Goal: Task Accomplishment & Management: Use online tool/utility

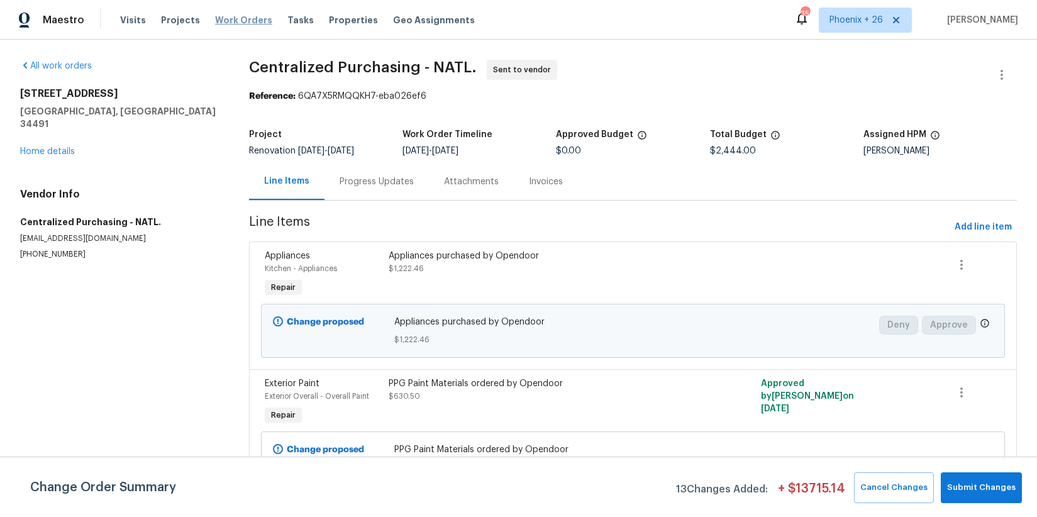
click at [233, 21] on span "Work Orders" at bounding box center [243, 20] width 57 height 13
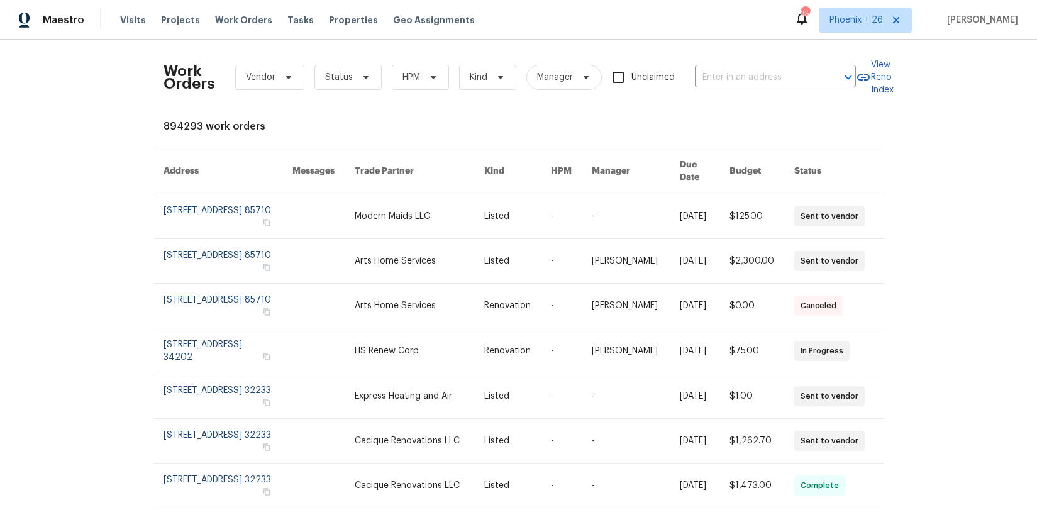
click at [770, 58] on div "Work Orders Vendor Status HPM Kind Manager Unclaimed ​" at bounding box center [510, 77] width 692 height 55
click at [768, 72] on input "text" at bounding box center [758, 77] width 126 height 19
paste input "[STREET_ADDRESS][PERSON_NAME]"
type input "[STREET_ADDRESS][PERSON_NAME]"
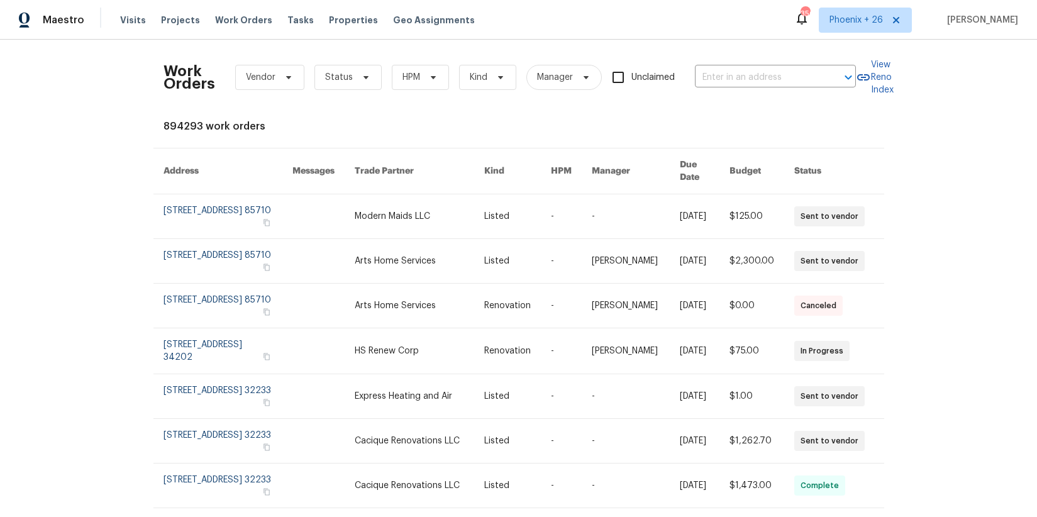
scroll to position [0, 0]
click at [854, 32] on div "Maestro Visits Projects Work Orders Tasks Properties Geo Assignments 350 [GEOGR…" at bounding box center [518, 20] width 1037 height 40
click at [855, 28] on span "Phoenix + 26" at bounding box center [865, 20] width 93 height 25
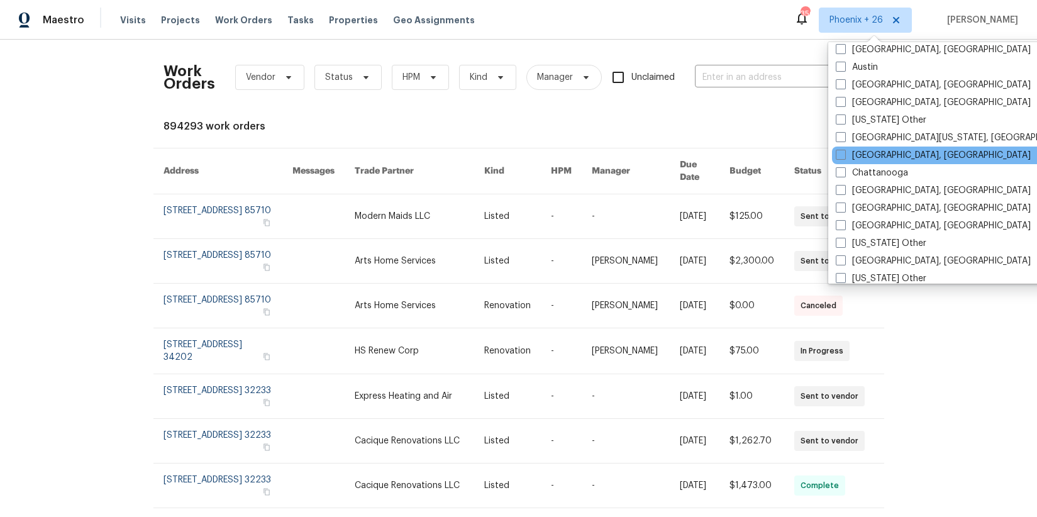
scroll to position [575, 0]
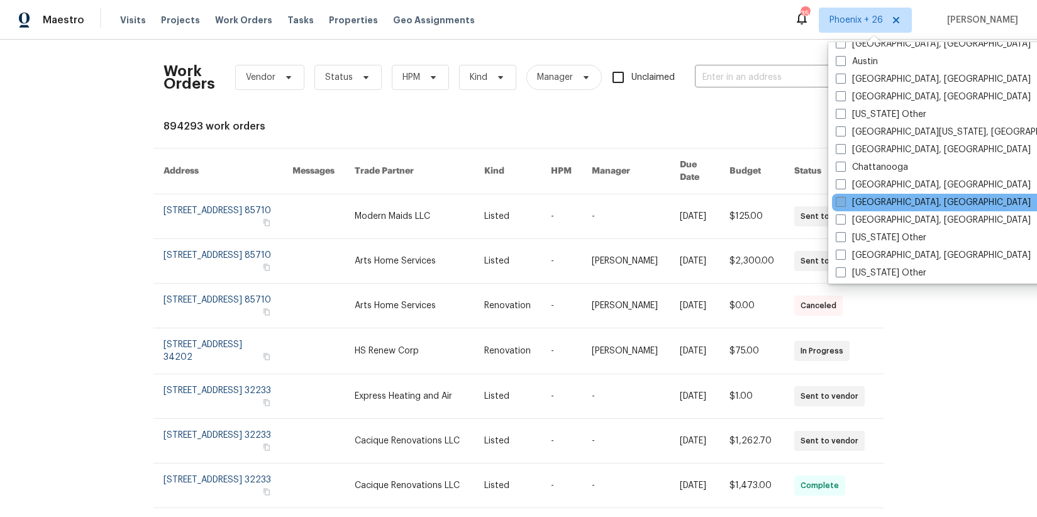
click at [875, 204] on label "[GEOGRAPHIC_DATA], [GEOGRAPHIC_DATA]" at bounding box center [933, 202] width 195 height 13
click at [844, 204] on input "[GEOGRAPHIC_DATA], [GEOGRAPHIC_DATA]" at bounding box center [840, 200] width 8 height 8
checkbox input "true"
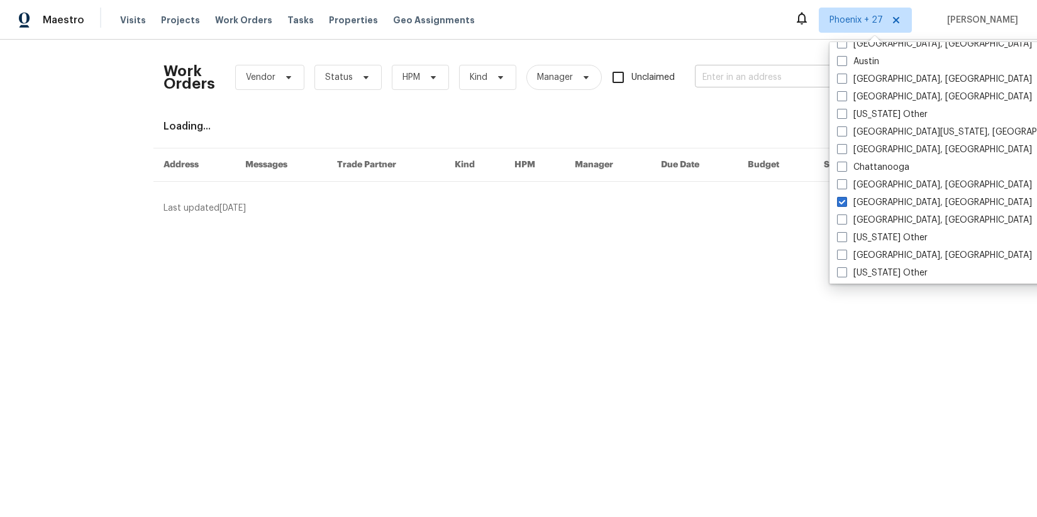
drag, startPoint x: 750, startPoint y: 61, endPoint x: 754, endPoint y: 80, distance: 19.2
click at [751, 61] on div "Work Orders Vendor Status HPM Kind Manager Unclaimed ​" at bounding box center [510, 77] width 692 height 55
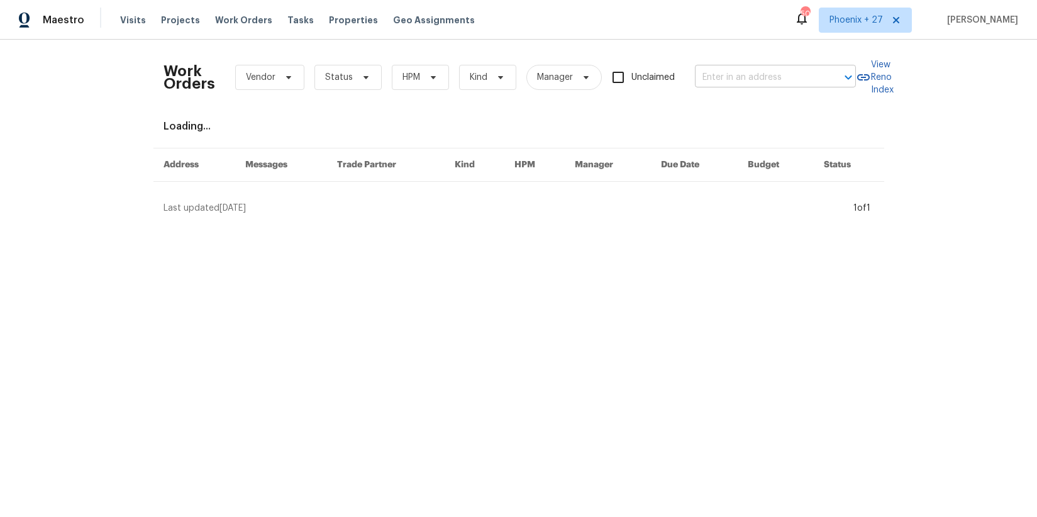
click at [754, 80] on input "text" at bounding box center [758, 77] width 126 height 19
paste input "[STREET_ADDRESS][PERSON_NAME]"
type input "[STREET_ADDRESS][PERSON_NAME]"
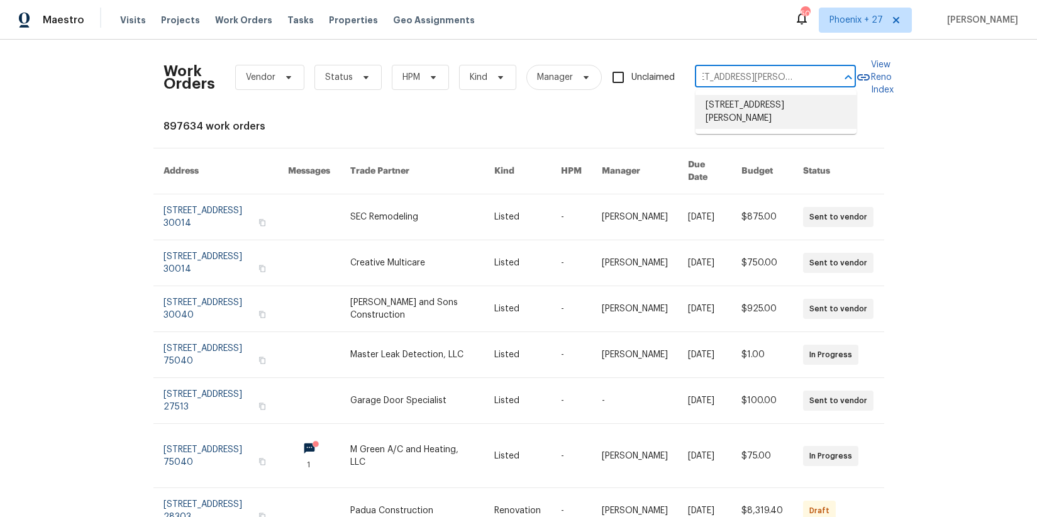
click at [755, 102] on li "[STREET_ADDRESS][PERSON_NAME]" at bounding box center [776, 112] width 161 height 34
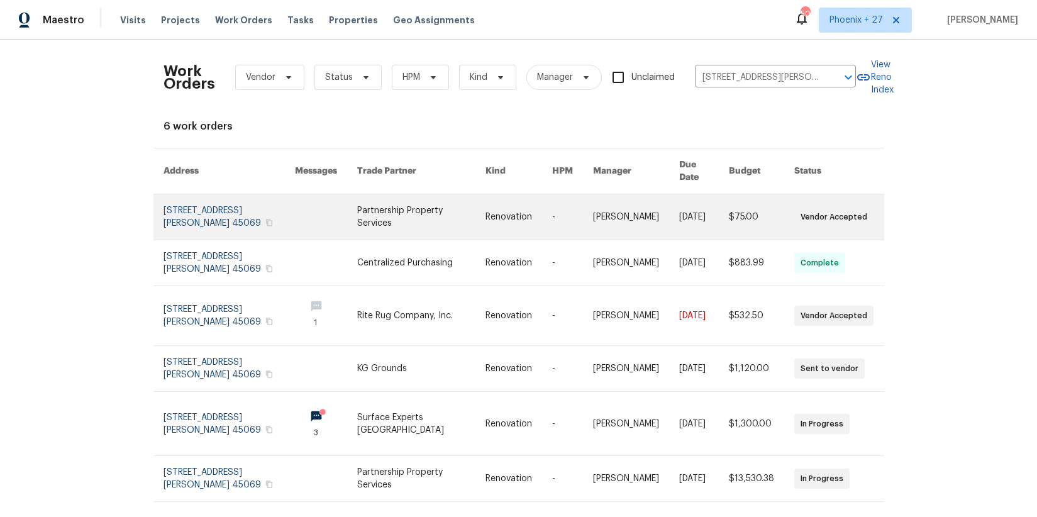
click at [397, 204] on link at bounding box center [421, 216] width 128 height 45
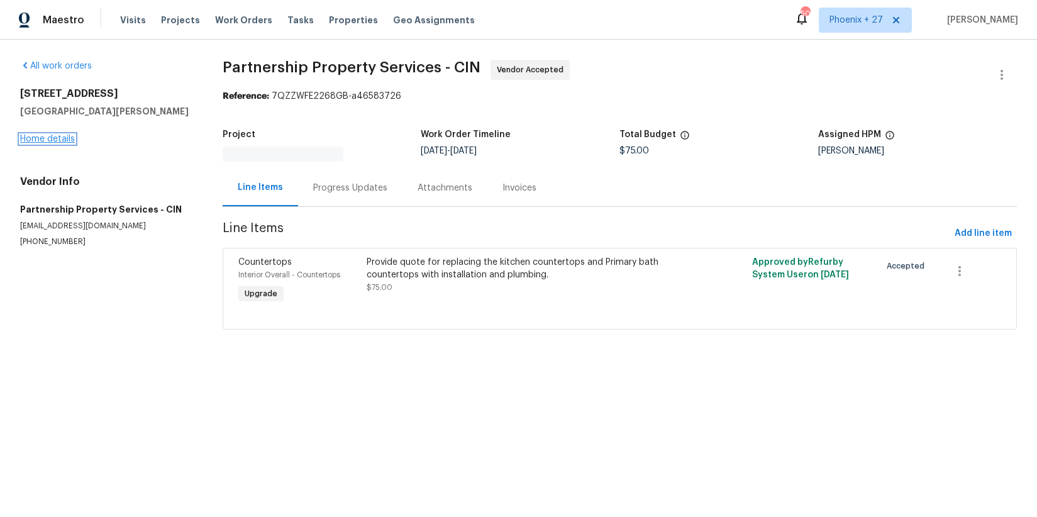
click at [35, 136] on link "Home details" at bounding box center [47, 139] width 55 height 9
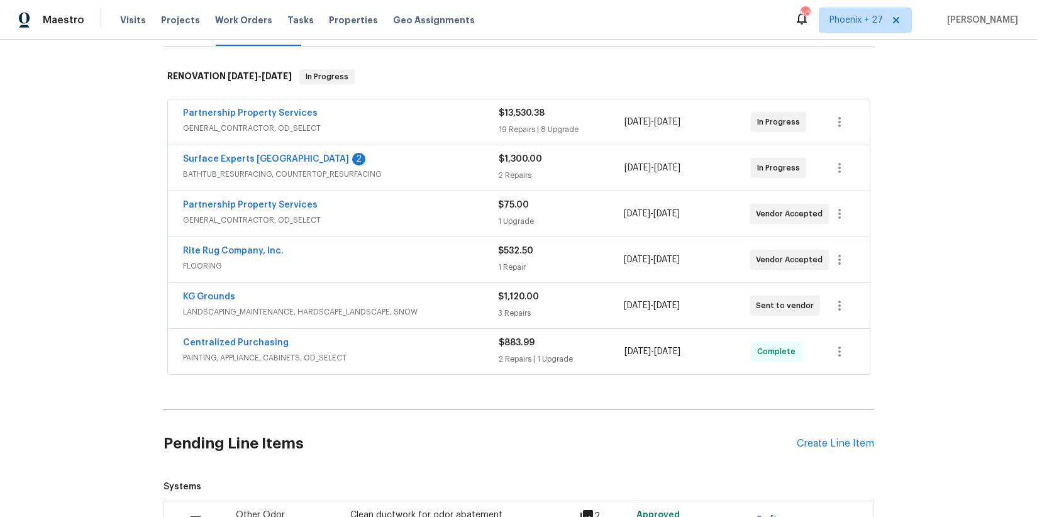
scroll to position [202, 0]
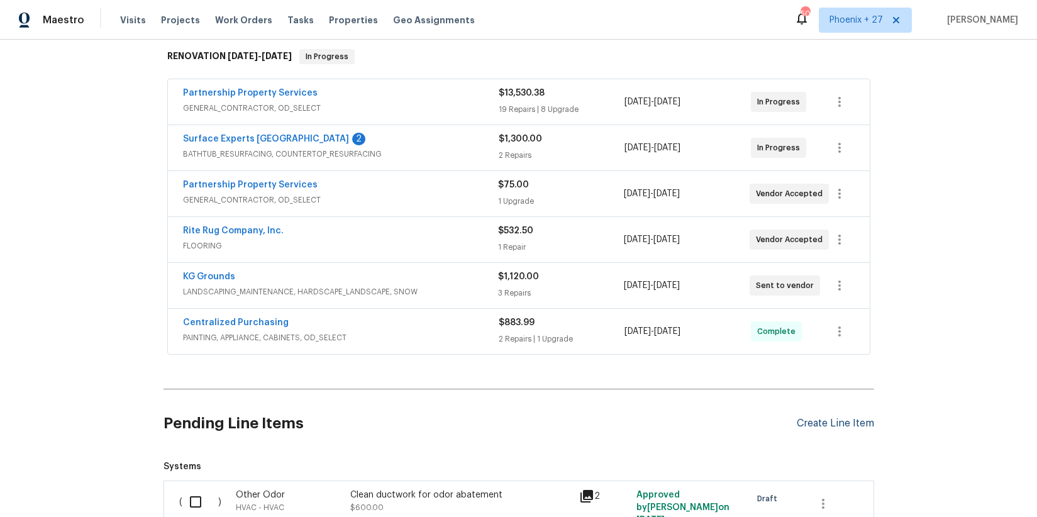
click at [846, 425] on div "Create Line Item" at bounding box center [835, 424] width 77 height 12
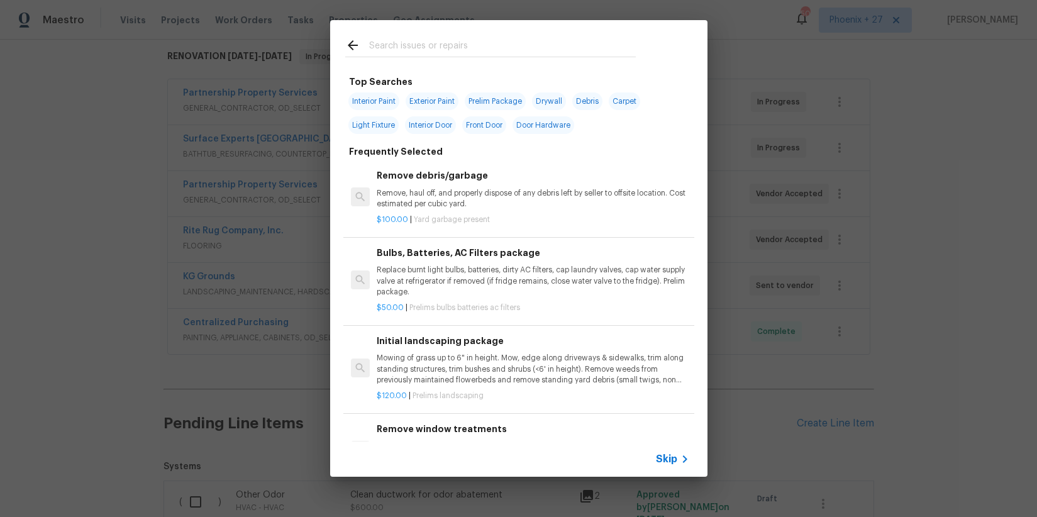
click at [475, 51] on input "text" at bounding box center [502, 47] width 267 height 19
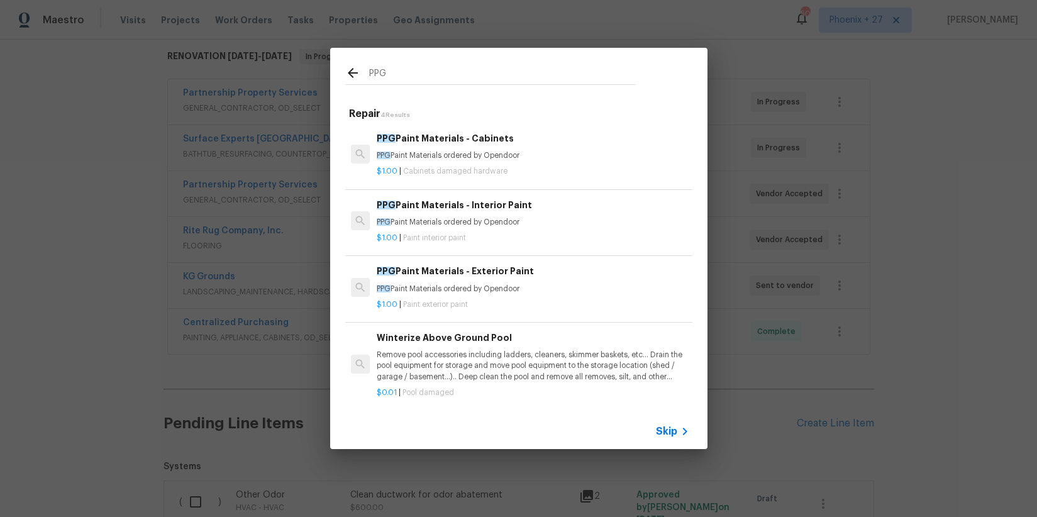
type input "PPG"
click at [567, 243] on div "PPG Paint Materials - Interior Paint PPG Paint Materials ordered by Opendoor $1…" at bounding box center [533, 221] width 316 height 50
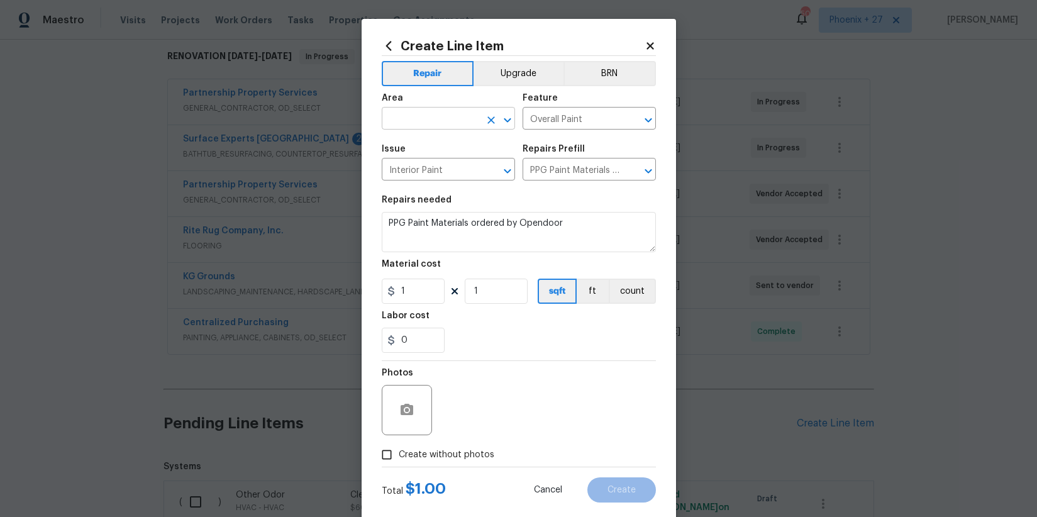
click at [442, 114] on input "text" at bounding box center [431, 119] width 98 height 19
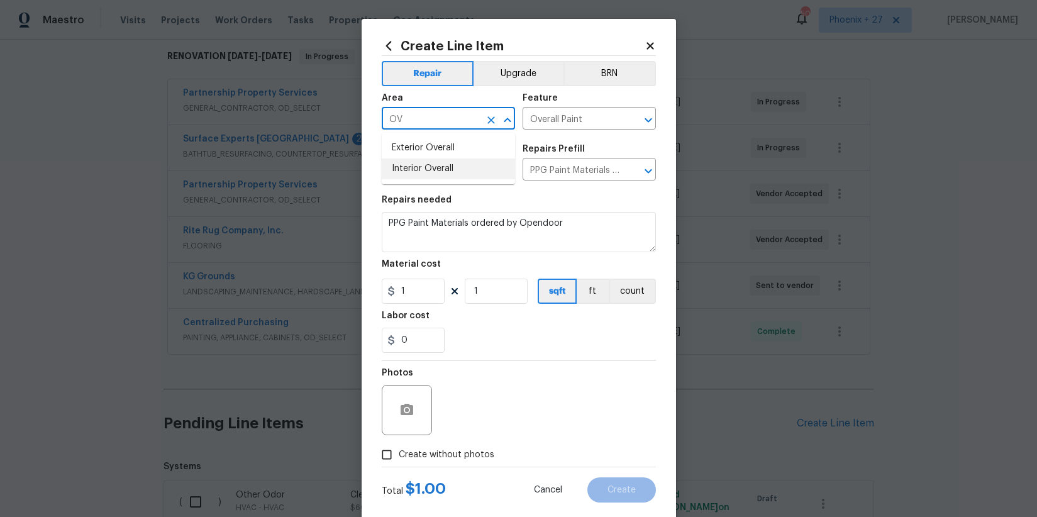
click at [460, 158] on li "Interior Overall" at bounding box center [448, 168] width 133 height 21
type input "Interior Overall"
click at [492, 369] on div "Photos" at bounding box center [519, 402] width 274 height 82
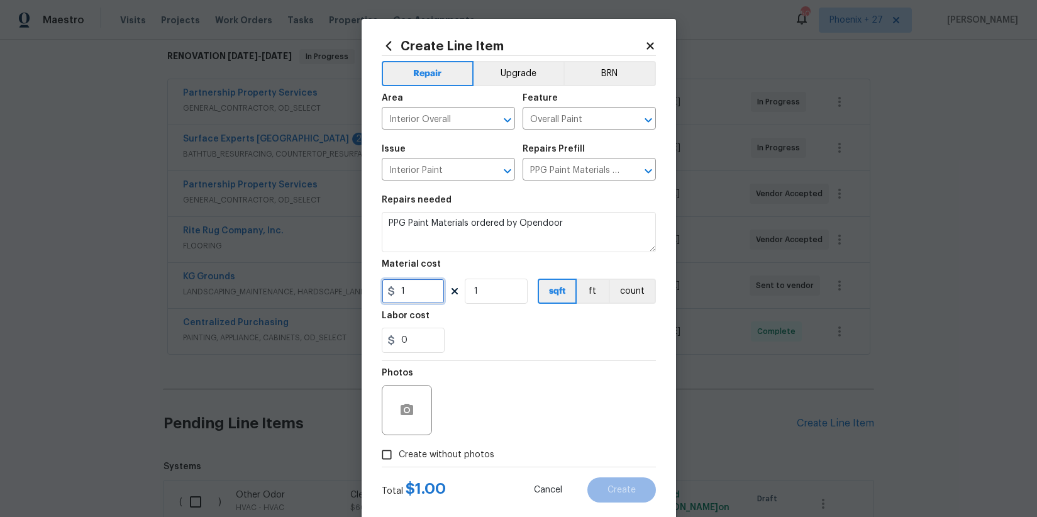
drag, startPoint x: 439, startPoint y: 300, endPoint x: 380, endPoint y: 288, distance: 59.7
click at [380, 288] on div "Create Line Item Repair Upgrade BRN Area Interior Overall ​ Feature Overall Pai…" at bounding box center [519, 271] width 314 height 504
type input "61.62"
click at [433, 446] on label "Create without photos" at bounding box center [434, 455] width 119 height 24
click at [399, 446] on input "Create without photos" at bounding box center [387, 455] width 24 height 24
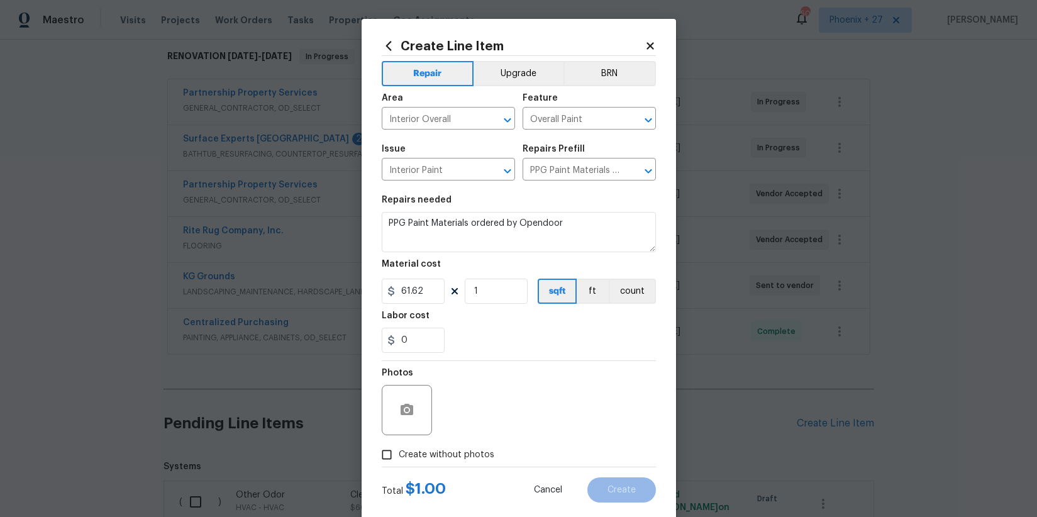
checkbox input "true"
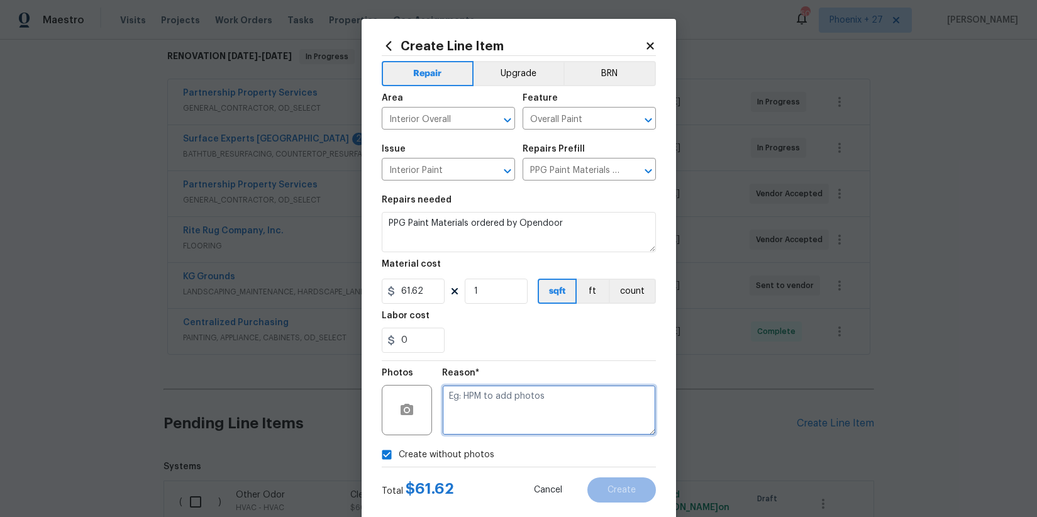
click at [485, 418] on textarea at bounding box center [549, 410] width 214 height 50
type textarea "NA"
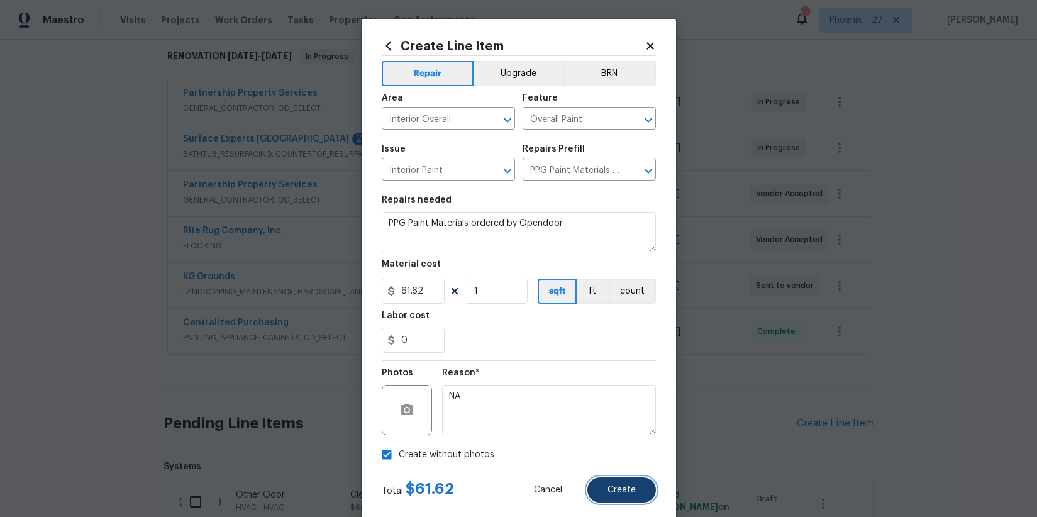
click at [626, 494] on span "Create" at bounding box center [622, 490] width 28 height 9
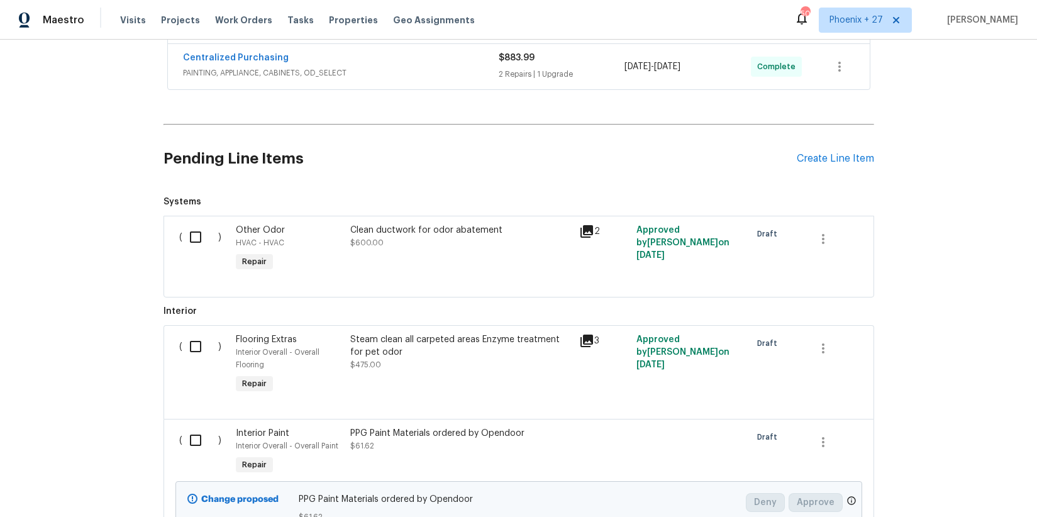
scroll to position [584, 0]
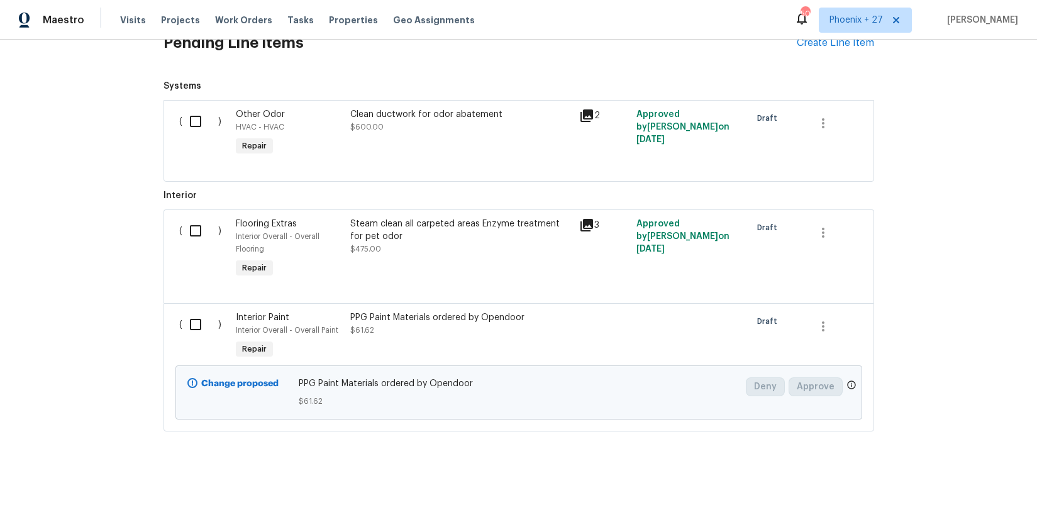
click at [194, 336] on input "checkbox" at bounding box center [200, 324] width 36 height 26
checkbox input "true"
click at [933, 493] on button "Create Work Order" at bounding box center [965, 485] width 104 height 23
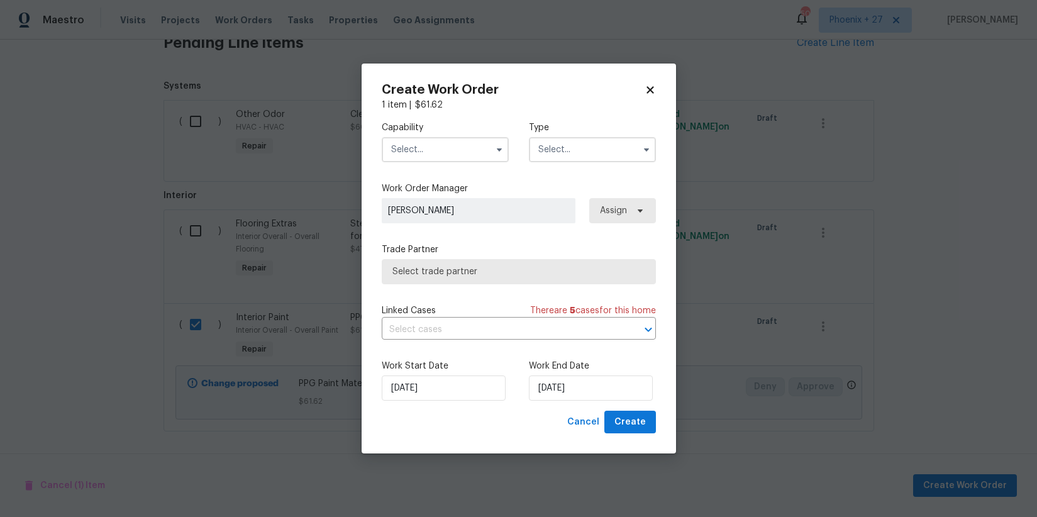
click at [430, 147] on input "text" at bounding box center [445, 149] width 127 height 25
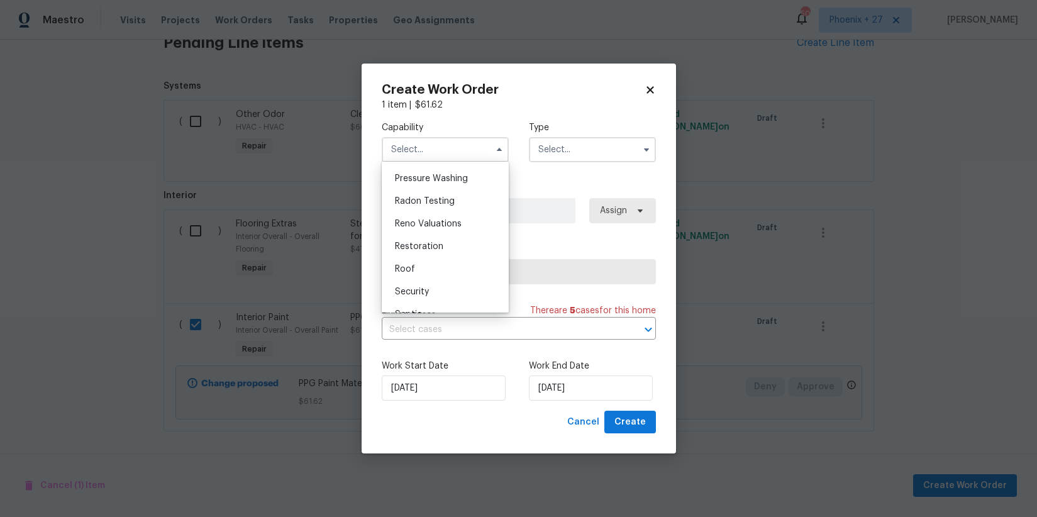
scroll to position [967, 0]
drag, startPoint x: 443, startPoint y: 260, endPoint x: 458, endPoint y: 244, distance: 22.7
click at [443, 260] on div "Painting" at bounding box center [445, 266] width 121 height 23
type input "Painting"
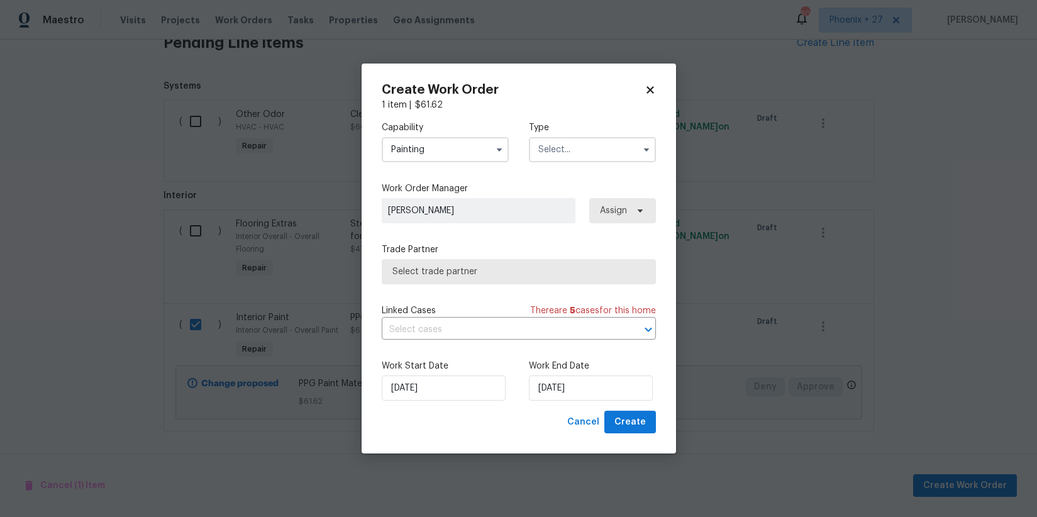
click at [565, 148] on input "text" at bounding box center [592, 149] width 127 height 25
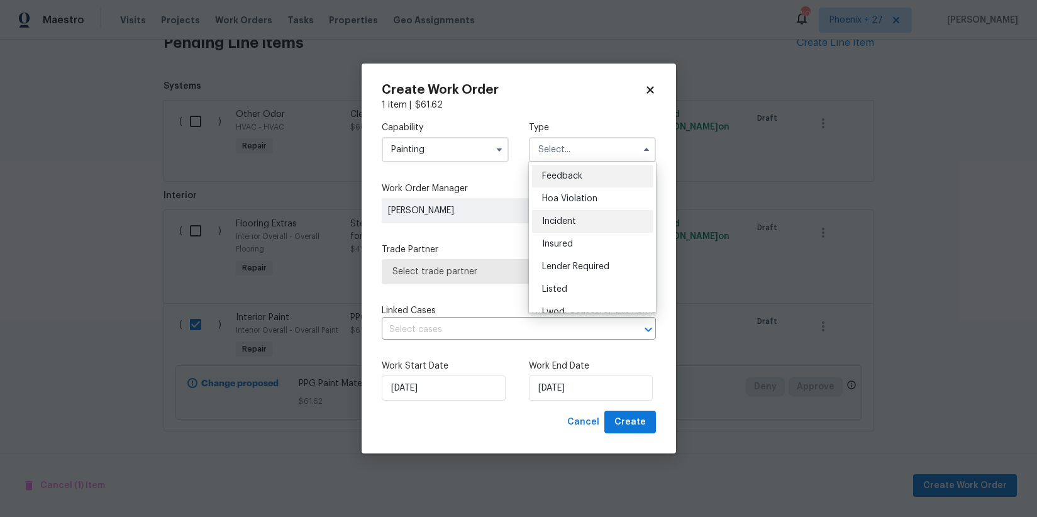
scroll to position [150, 0]
click at [577, 233] on span "Renovation" at bounding box center [565, 230] width 47 height 9
type input "Renovation"
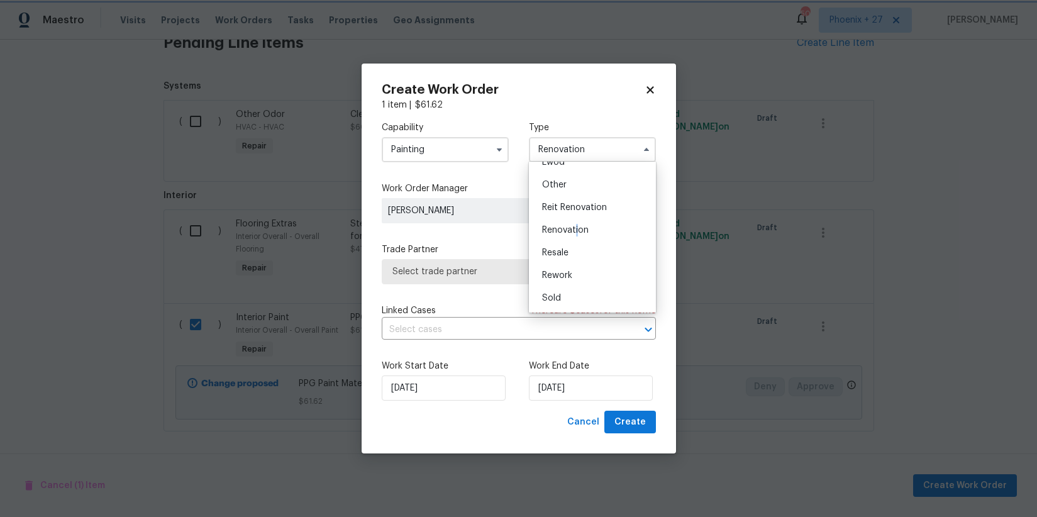
scroll to position [0, 0]
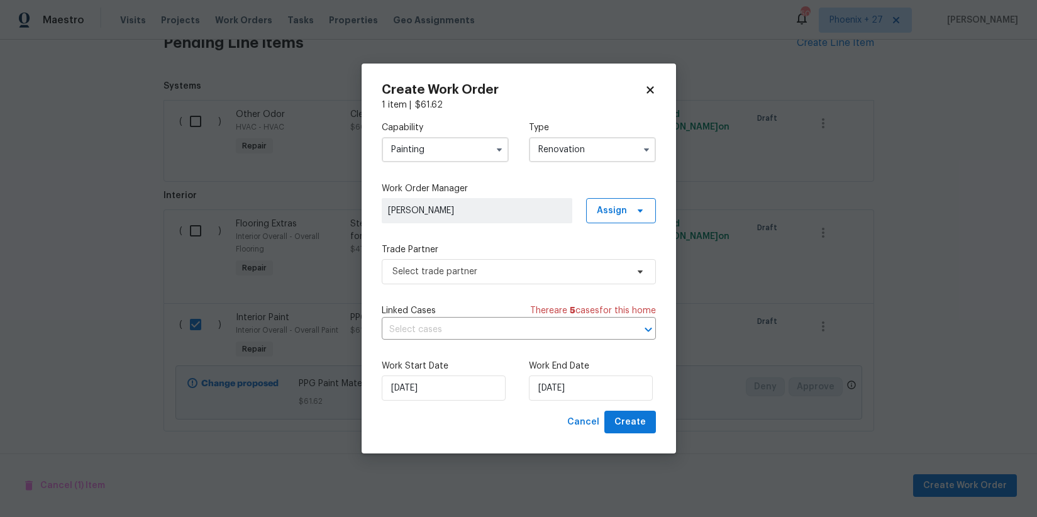
click at [634, 196] on div "Work Order Manager [PERSON_NAME] Assign" at bounding box center [519, 202] width 274 height 41
drag, startPoint x: 622, startPoint y: 216, endPoint x: 622, endPoint y: 223, distance: 7.5
click at [622, 216] on span "Assign" at bounding box center [612, 210] width 30 height 13
click at [618, 261] on div "Assign to me" at bounding box center [623, 263] width 55 height 13
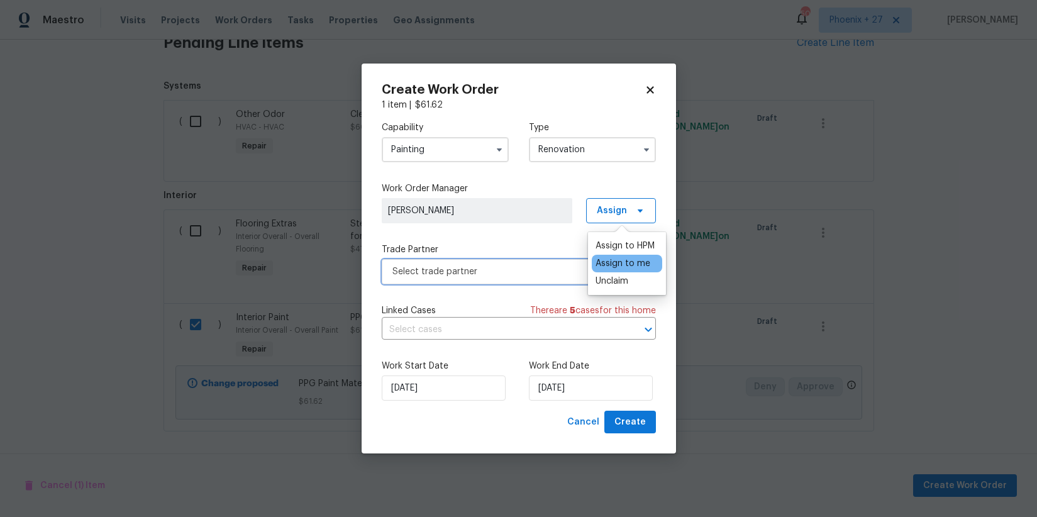
click at [535, 265] on span "Select trade partner" at bounding box center [509, 271] width 235 height 13
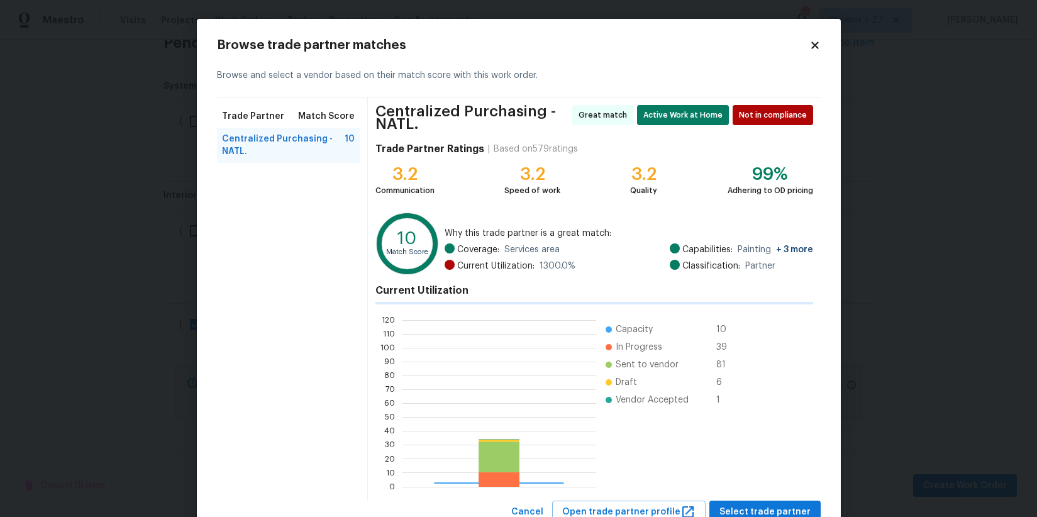
scroll to position [176, 194]
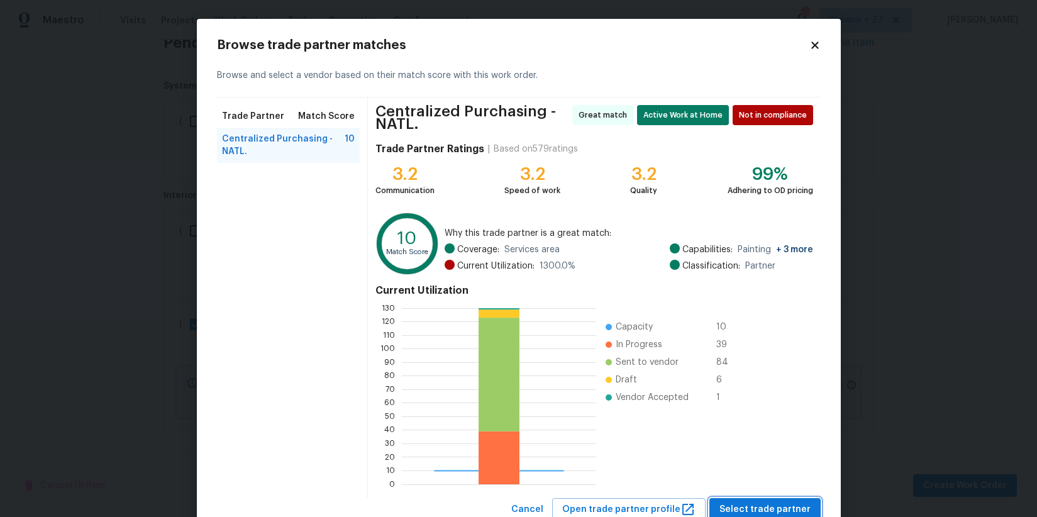
click at [771, 503] on span "Select trade partner" at bounding box center [764, 510] width 91 height 16
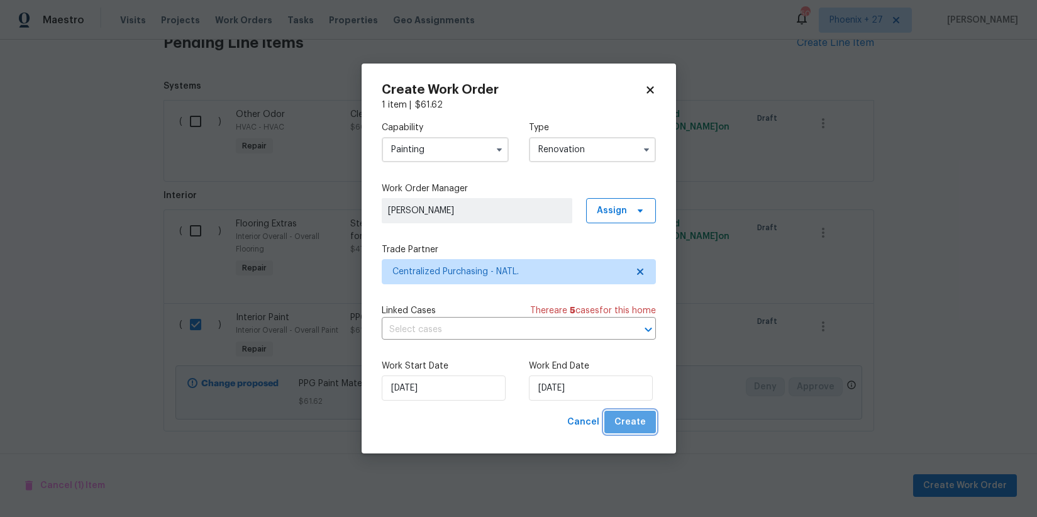
click at [640, 426] on span "Create" at bounding box center [629, 422] width 31 height 16
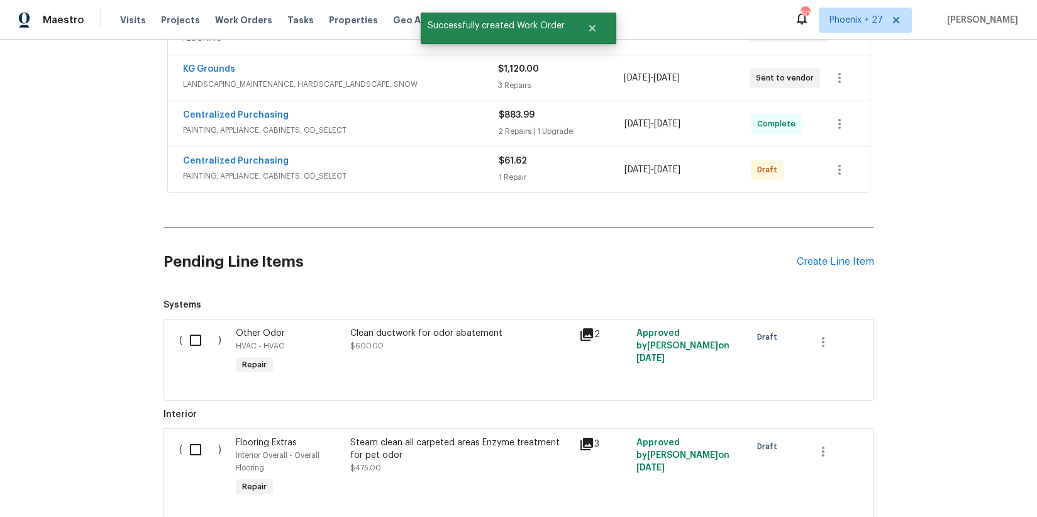
scroll to position [406, 0]
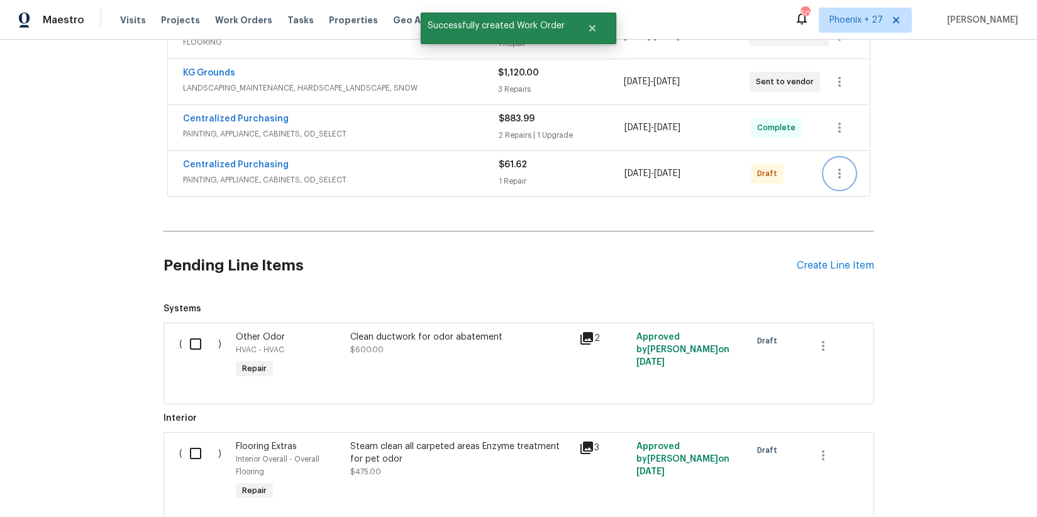
click at [835, 174] on icon "button" at bounding box center [839, 173] width 15 height 15
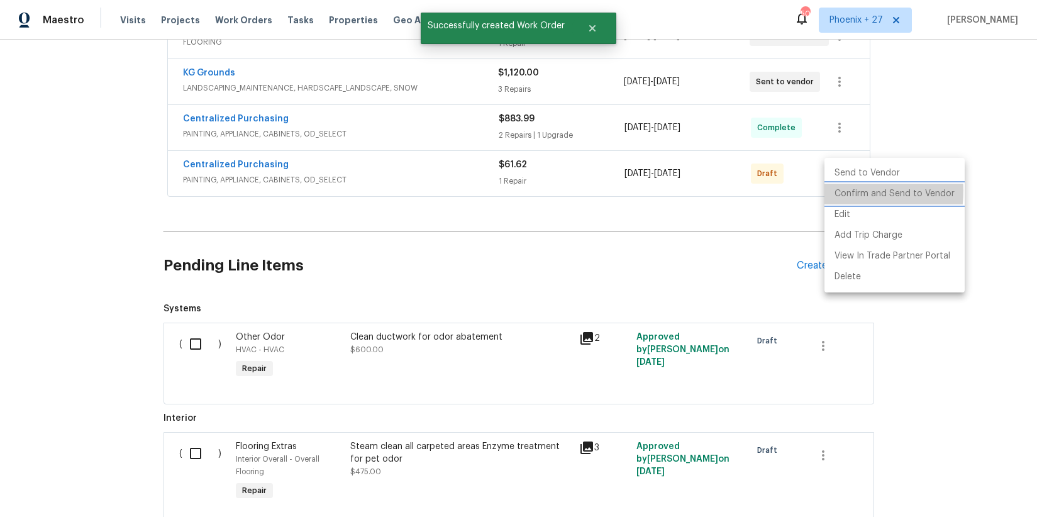
click at [839, 191] on li "Confirm and Send to Vendor" at bounding box center [894, 194] width 140 height 21
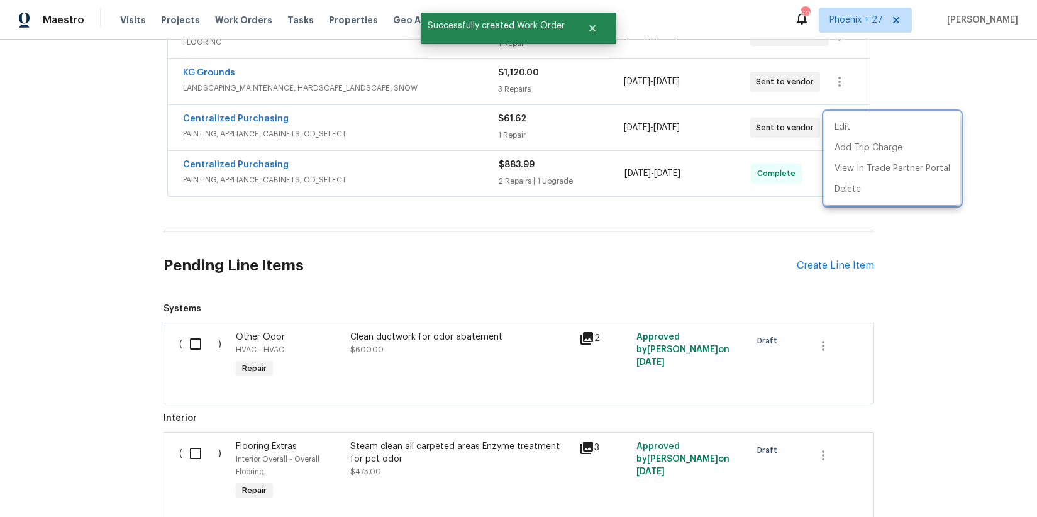
click at [218, 112] on div at bounding box center [518, 258] width 1037 height 517
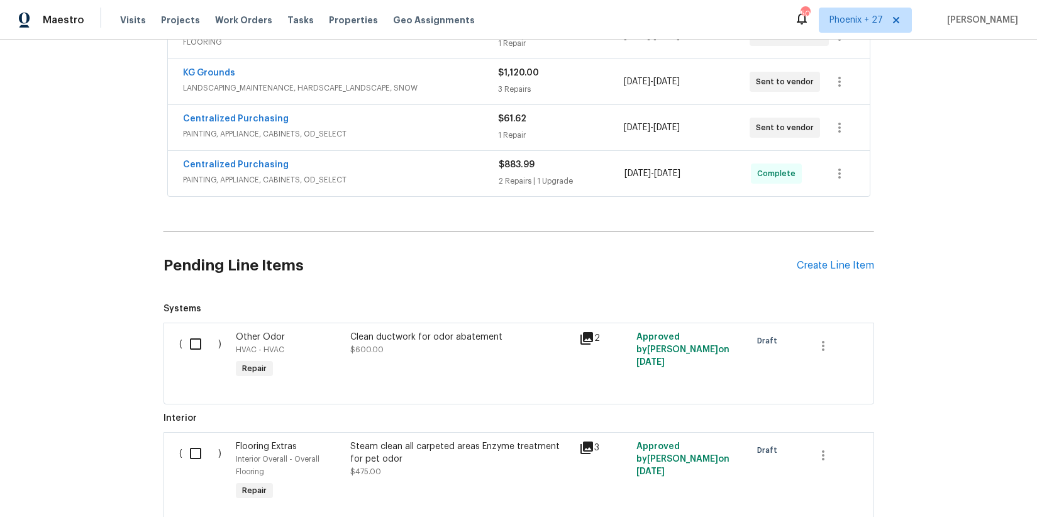
click at [258, 125] on span "Centralized Purchasing" at bounding box center [236, 119] width 106 height 13
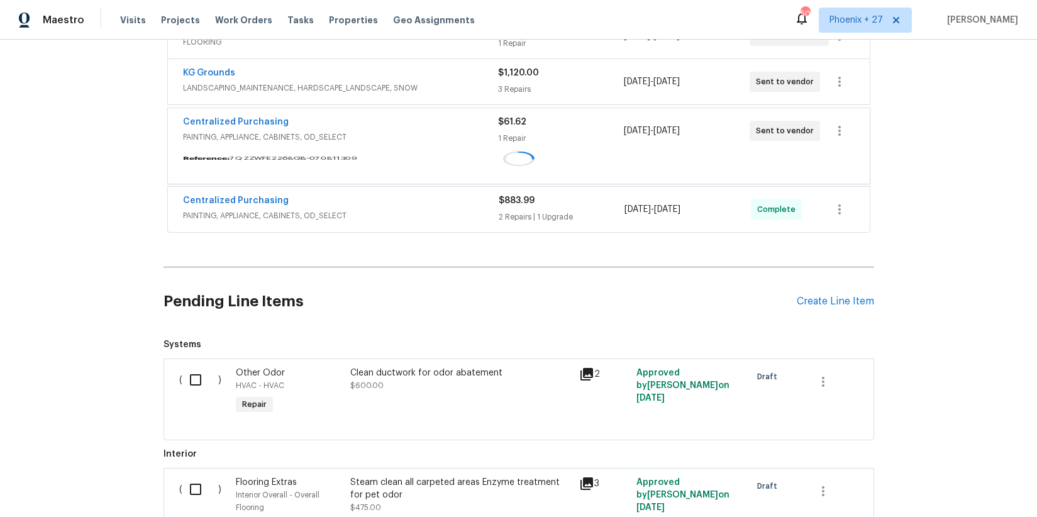
click at [259, 121] on div "Centralized Purchasing PAINTING, APPLIANCE, CABINETS, OD_SELECT $61.62 1 Repair…" at bounding box center [519, 130] width 702 height 45
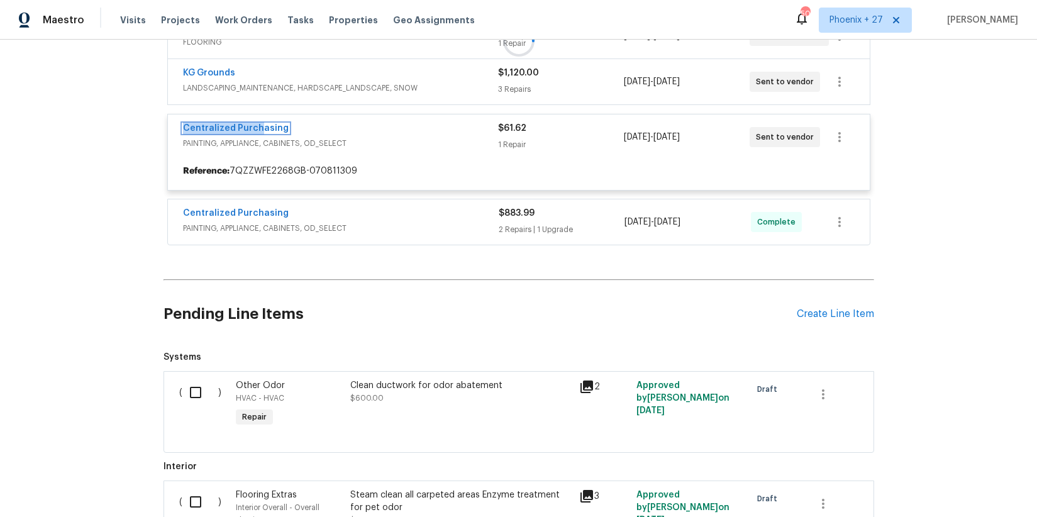
click at [260, 126] on link "Centralized Purchasing" at bounding box center [236, 128] width 106 height 9
